Goal: Task Accomplishment & Management: Use online tool/utility

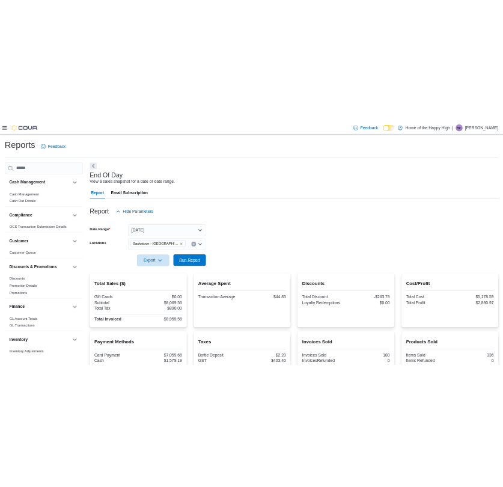
scroll to position [206, 0]
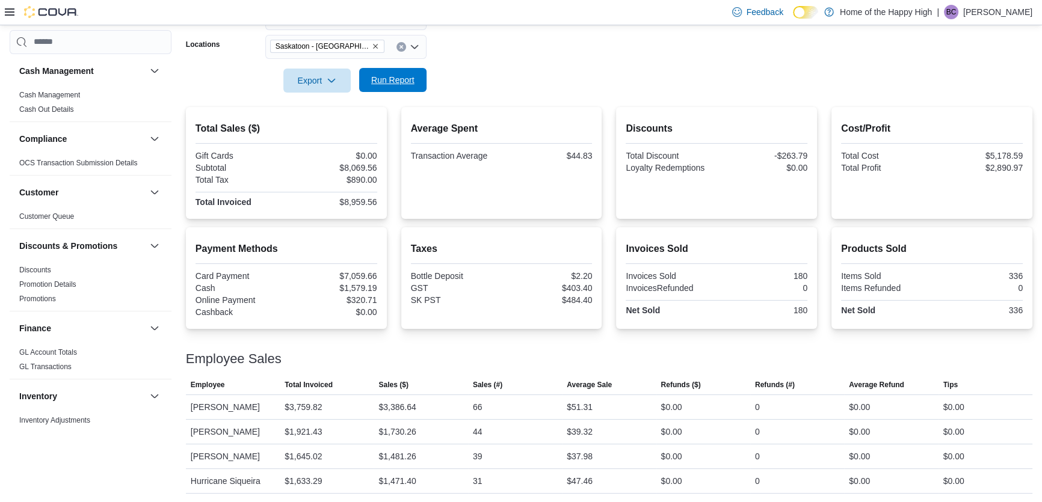
click at [408, 84] on span "Run Report" at bounding box center [392, 80] width 43 height 12
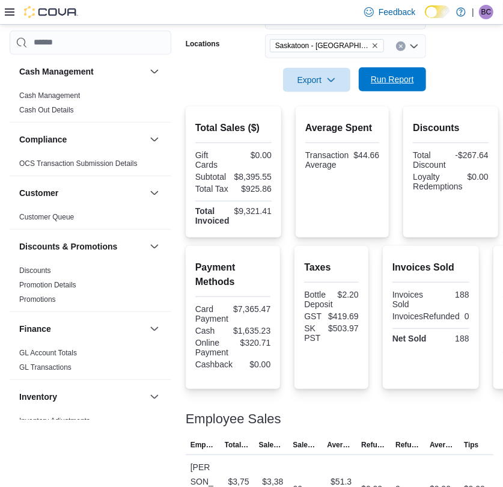
click at [387, 82] on span "Run Report" at bounding box center [392, 79] width 43 height 12
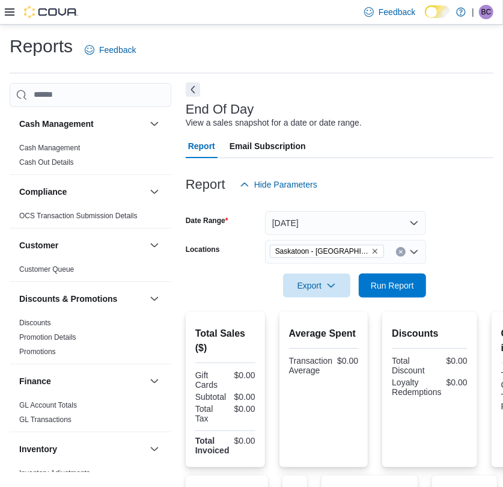
click at [194, 91] on button "Next" at bounding box center [193, 89] width 14 height 14
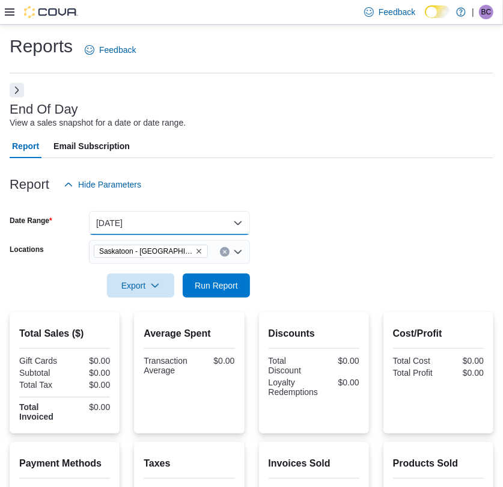
click at [227, 221] on button "[DATE]" at bounding box center [169, 223] width 161 height 24
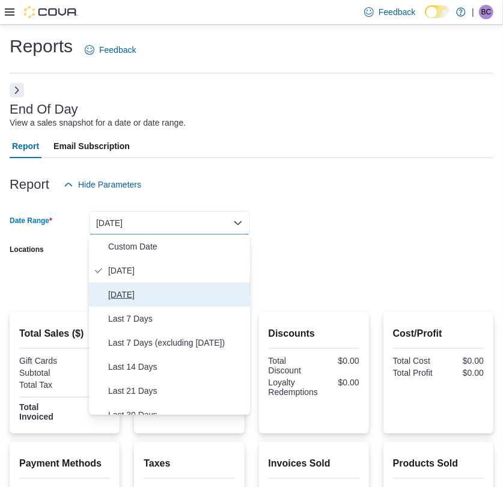
click at [125, 294] on span "[DATE]" at bounding box center [176, 295] width 137 height 14
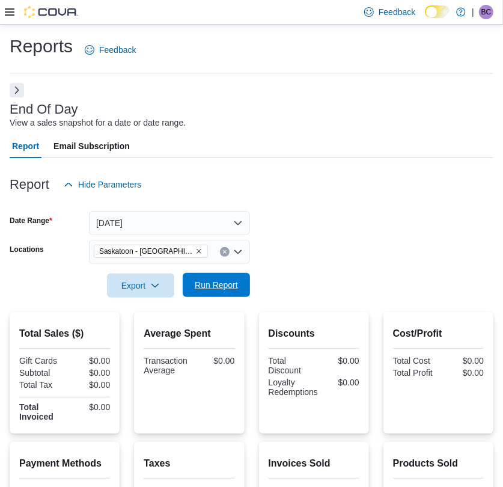
click at [232, 292] on span "Run Report" at bounding box center [216, 285] width 53 height 24
click at [140, 288] on span "Export" at bounding box center [140, 285] width 53 height 24
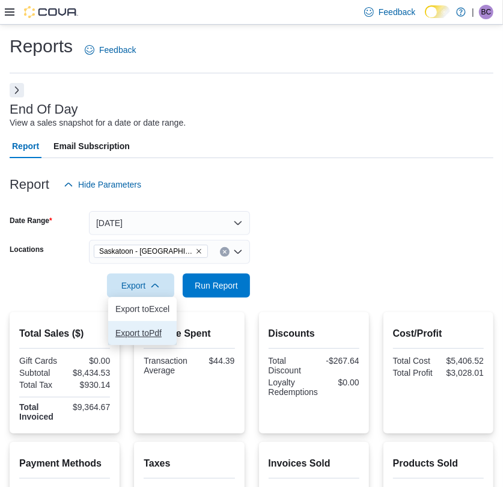
click at [141, 328] on span "Export to Pdf" at bounding box center [142, 333] width 54 height 10
